Goal: Complete application form

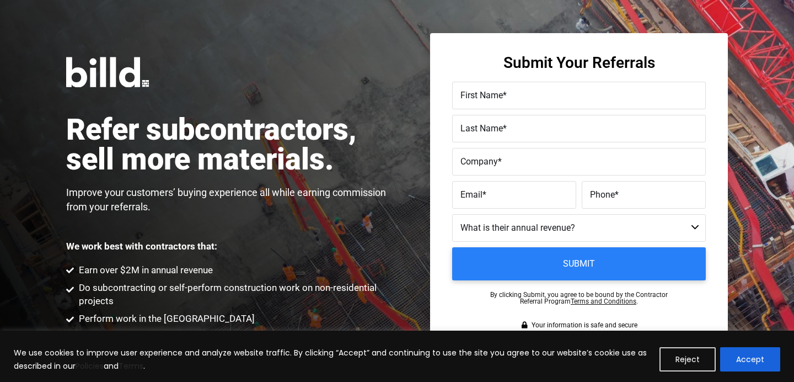
click at [514, 91] on label "First Name *" at bounding box center [579, 96] width 237 height 16
click at [514, 91] on input "First Name *" at bounding box center [579, 96] width 254 height 28
type input "Ken"
type input "Lin"
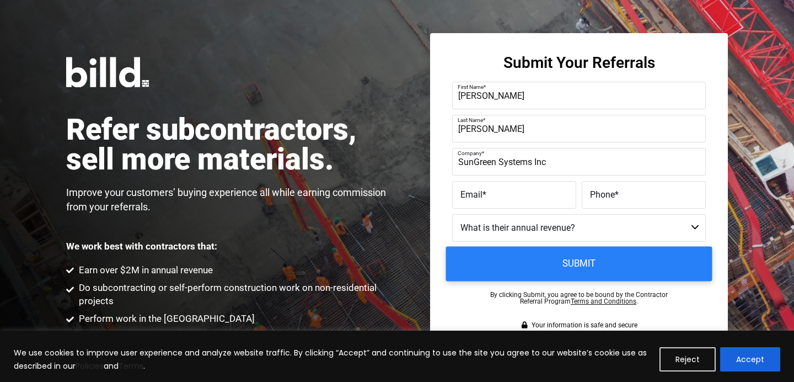
type input "SunGreen Systems Inc"
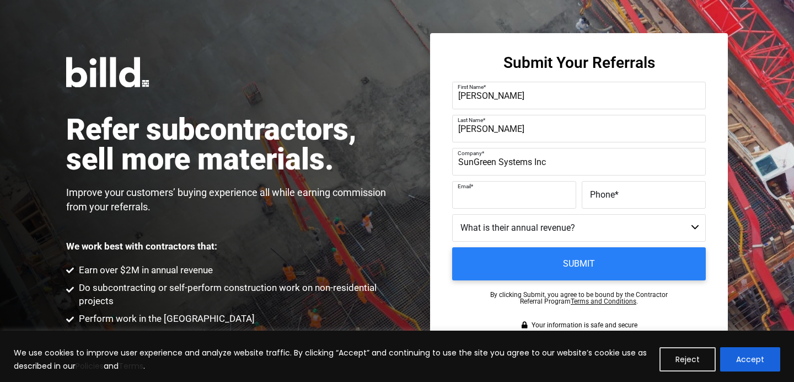
paste input "klin@sungreensystems.com"
type input "klin@sungreensystems.com"
click at [623, 200] on label "Phone *" at bounding box center [644, 195] width 108 height 16
click at [623, 200] on input "Phone *" at bounding box center [644, 195] width 124 height 28
paste input "(626) 450-5916"
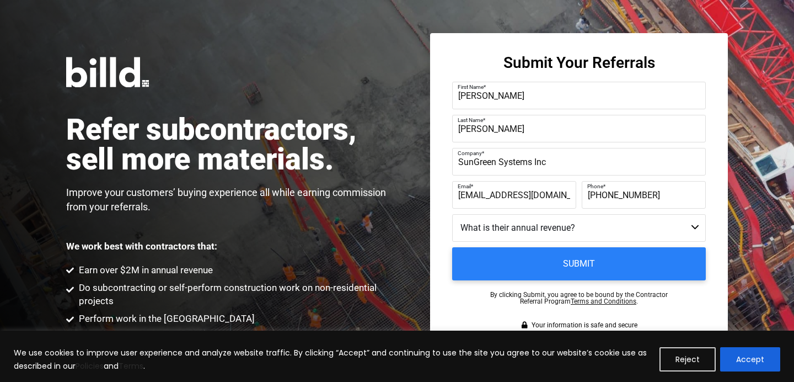
type input "(626)450-5916"
click at [533, 239] on select "Less than $1M $1M - $2M $2M - $4M $4M - $8M $8M - $25M $25M - $40M $40M +" at bounding box center [579, 228] width 254 height 28
select select "$4M - $8M"
click at [452, 214] on select "Less than $1M $1M - $2M $2M - $4M $4M - $8M $8M - $25M $25M - $40M $40M +" at bounding box center [579, 228] width 254 height 28
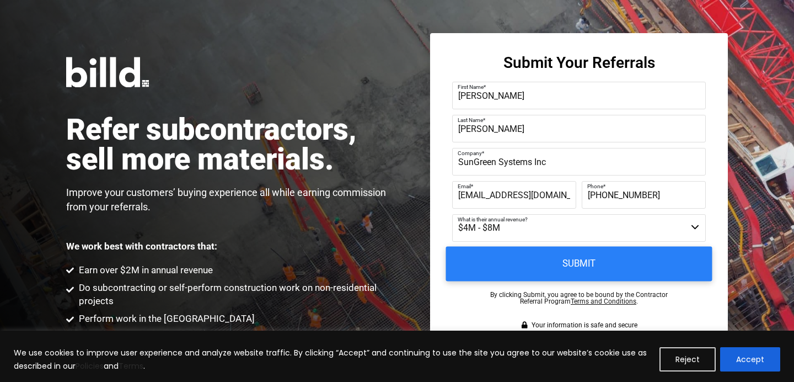
click at [520, 265] on input "Submit" at bounding box center [579, 264] width 266 height 35
